Goal: Transaction & Acquisition: Purchase product/service

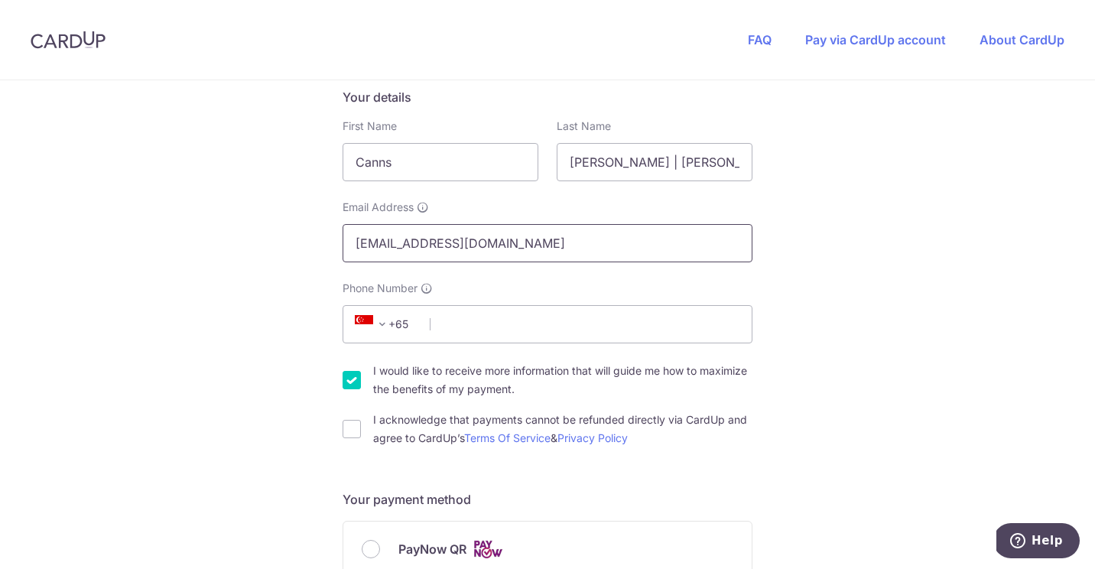
scroll to position [284, 0]
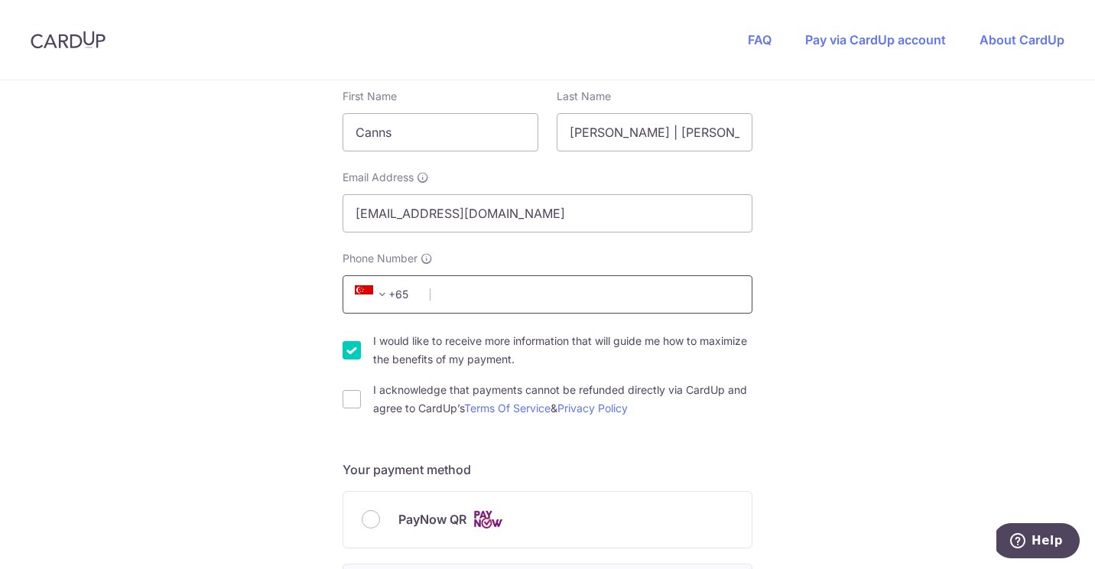
click at [558, 294] on input "Phone Number" at bounding box center [548, 294] width 410 height 38
type input "98320442"
type input "418304"
type input "[STREET_ADDRESS]"
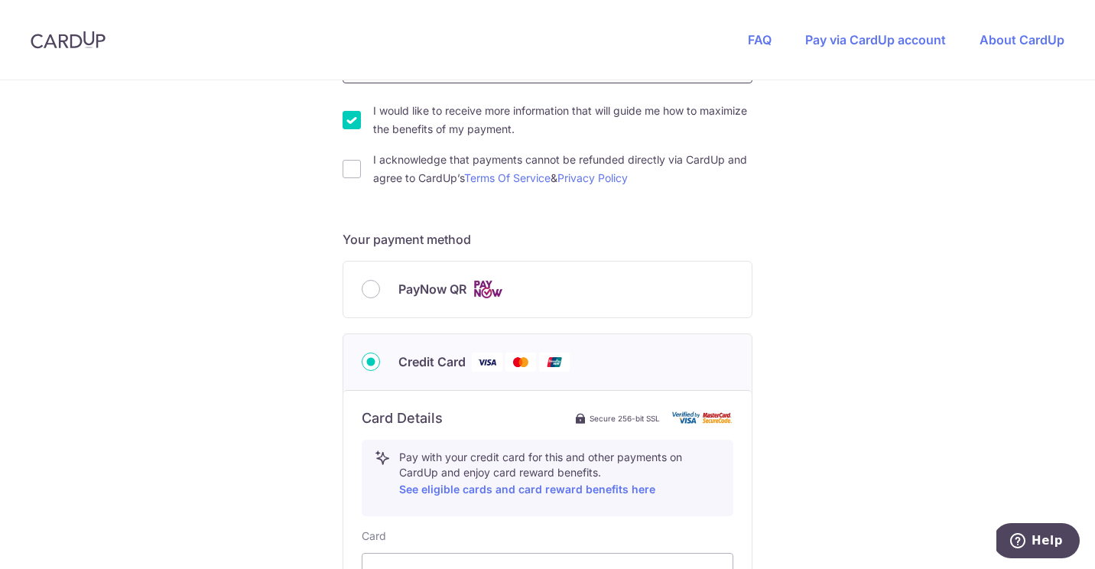
scroll to position [518, 0]
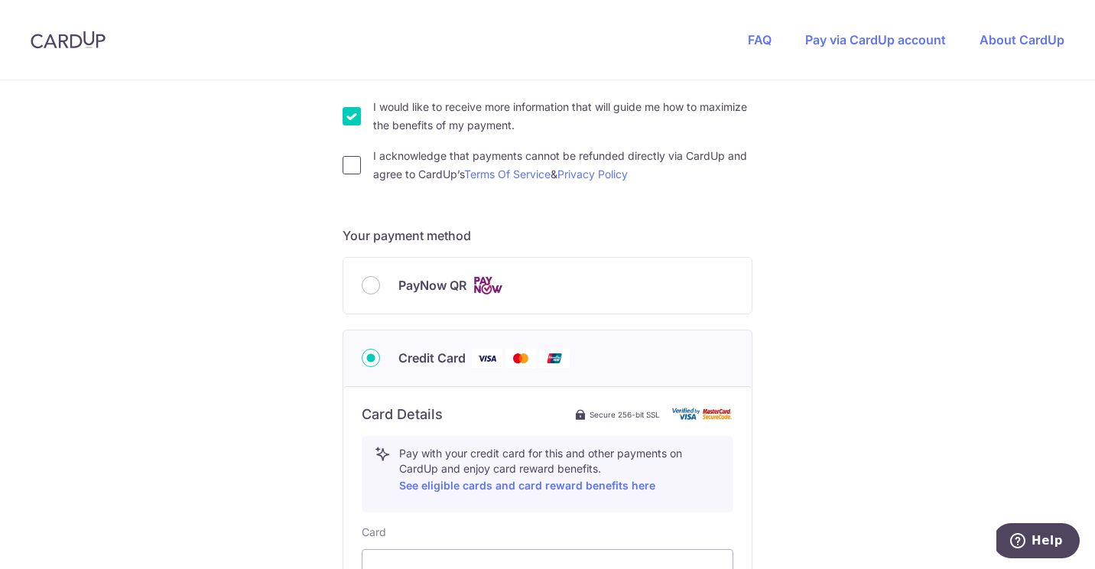
click at [351, 165] on input "I acknowledge that payments cannot be refunded directly via CardUp and agree to…" at bounding box center [352, 165] width 18 height 18
checkbox input "true"
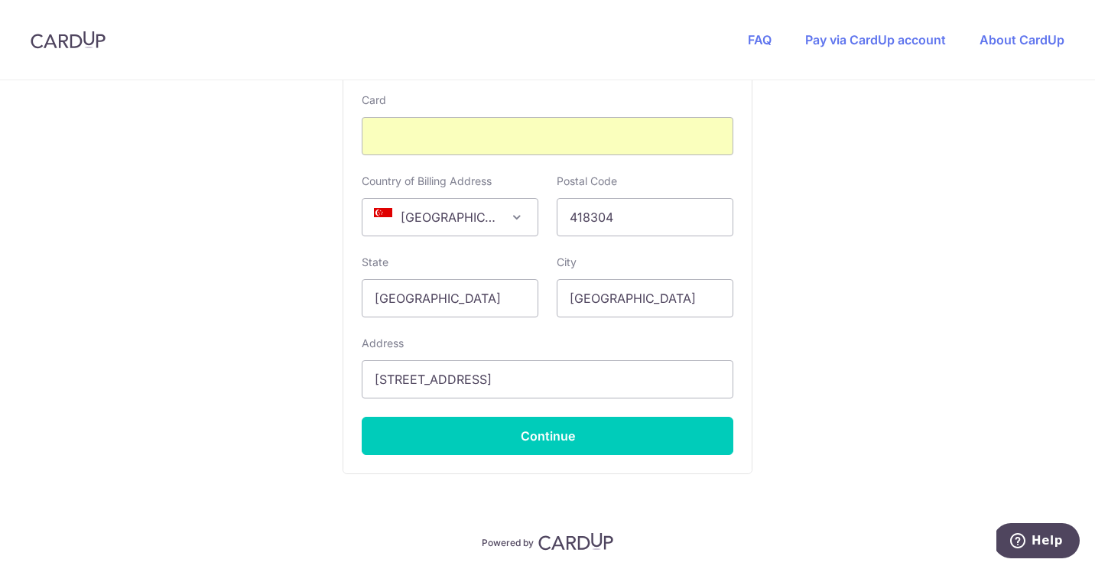
scroll to position [988, 0]
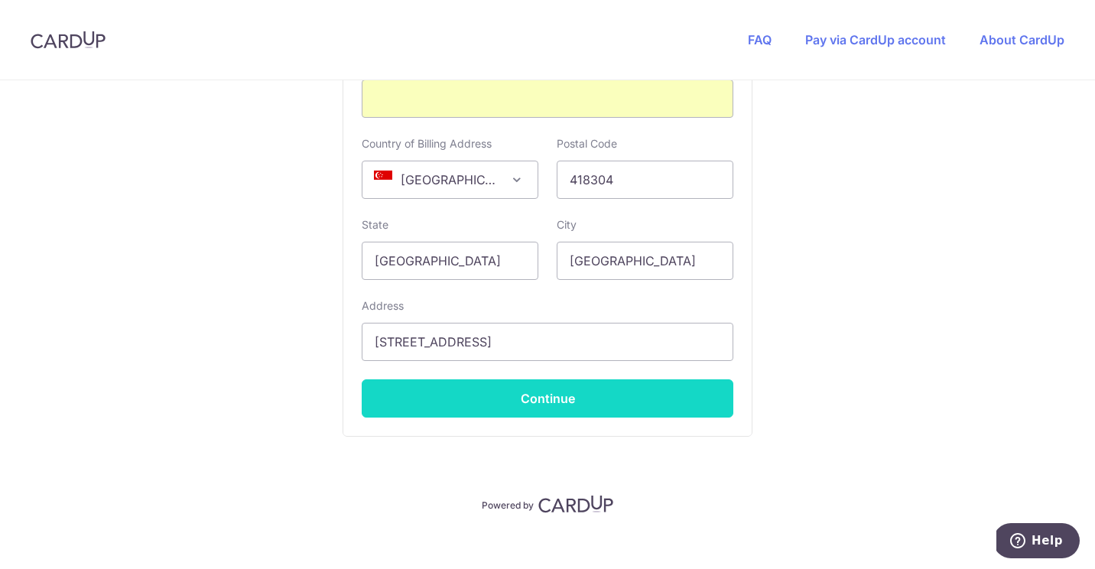
click at [590, 399] on button "Continue" at bounding box center [548, 398] width 372 height 38
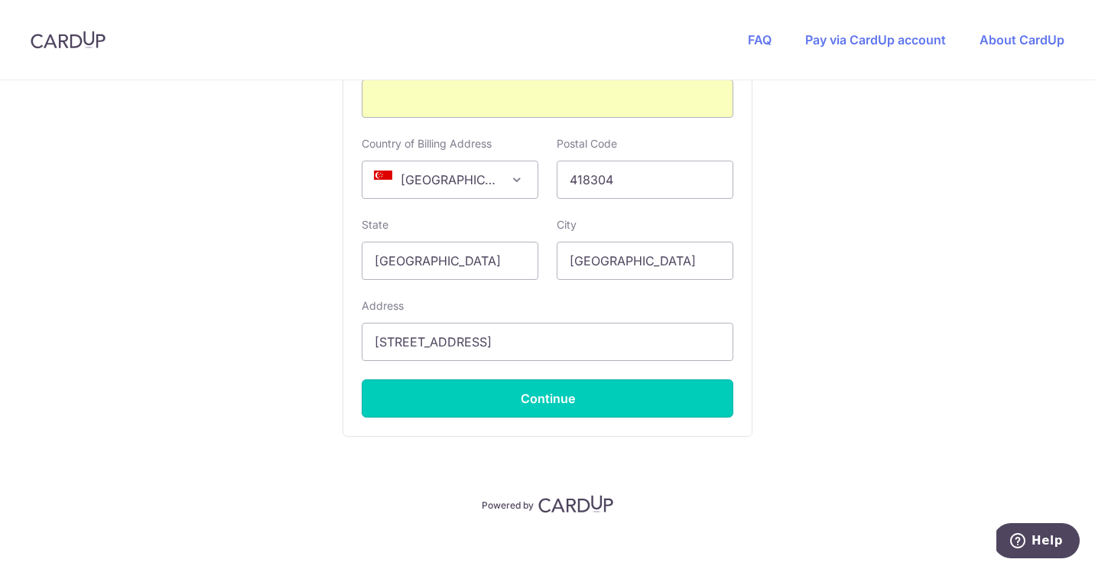
type input "**** 5849"
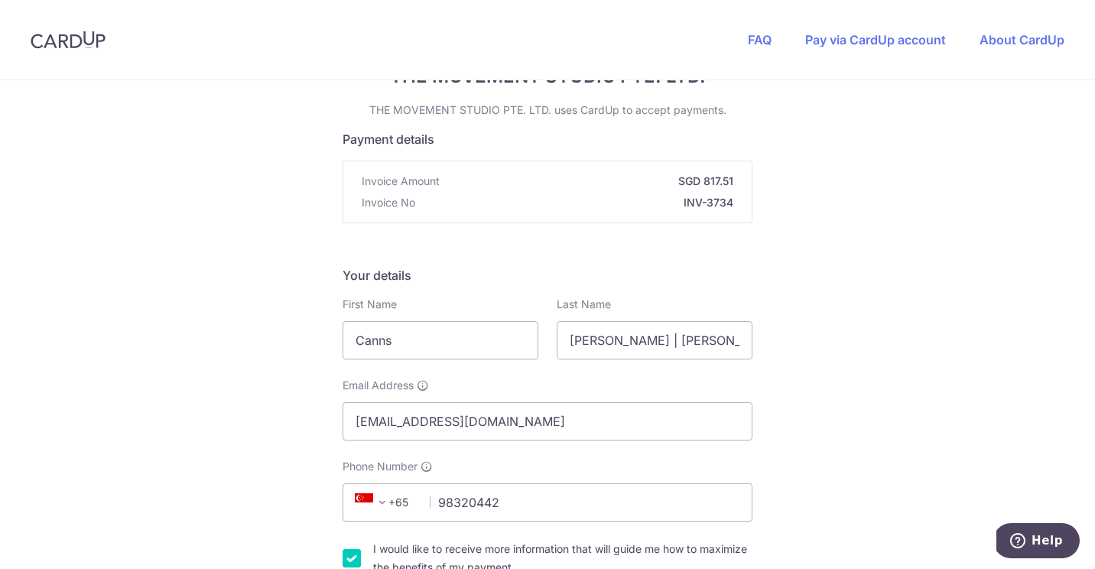
scroll to position [148, 0]
